Goal: Transaction & Acquisition: Subscribe to service/newsletter

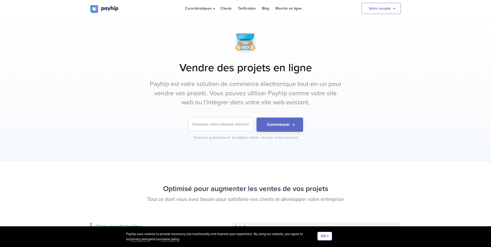
click at [223, 125] on input "email" at bounding box center [220, 124] width 65 height 13
type input "[EMAIL_ADDRESS][DOMAIN_NAME]"
click at [262, 129] on button "Commencer" at bounding box center [280, 125] width 47 height 14
click at [368, 13] on link "Votre compte" at bounding box center [381, 8] width 40 height 11
